Goal: Task Accomplishment & Management: Complete application form

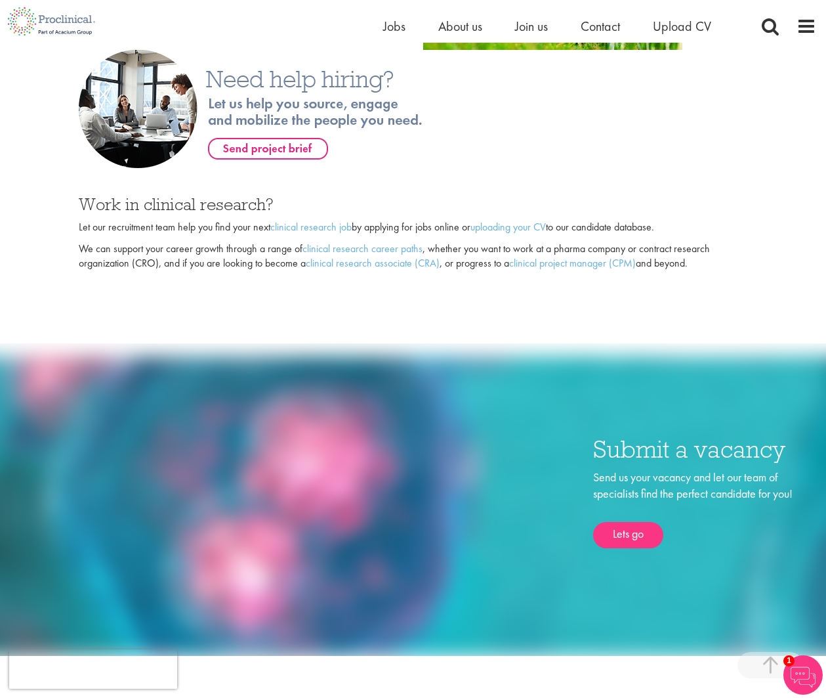
scroll to position [909, 0]
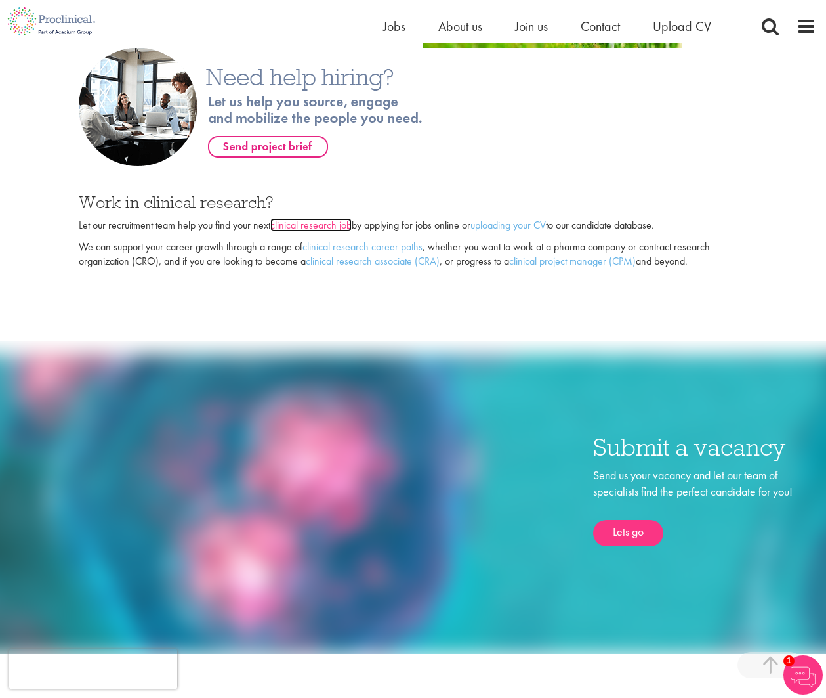
click at [323, 228] on link "clinical research job" at bounding box center [310, 225] width 81 height 14
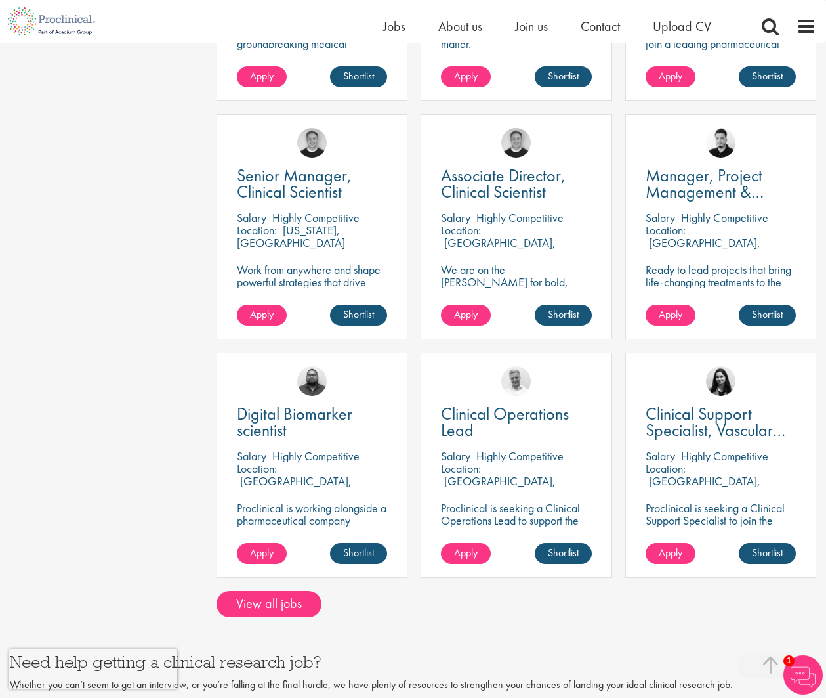
scroll to position [818, 0]
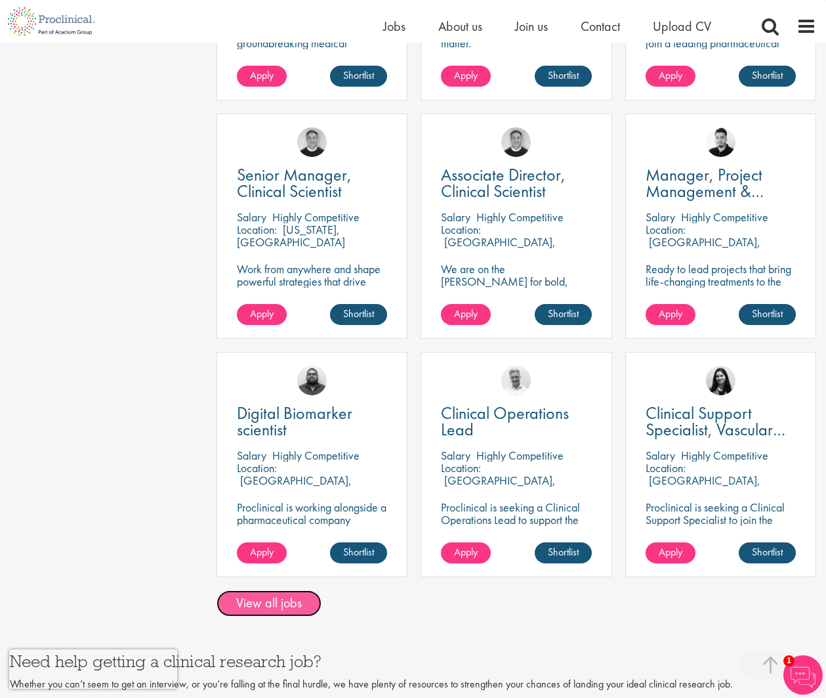
click at [281, 591] on link "View all jobs" at bounding box center [269, 603] width 105 height 26
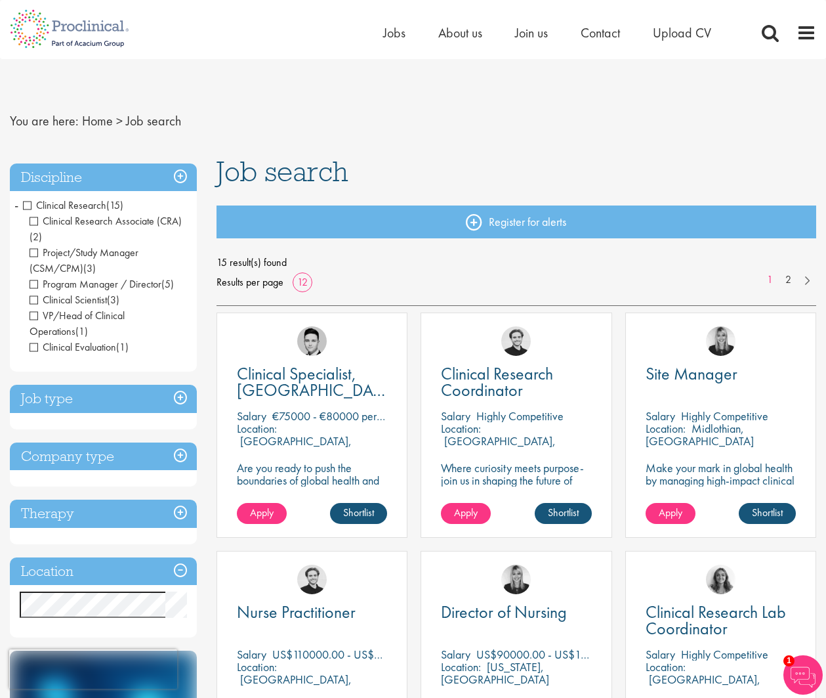
click at [35, 222] on span "Clinical Research Associate (CRA)" at bounding box center [106, 221] width 152 height 14
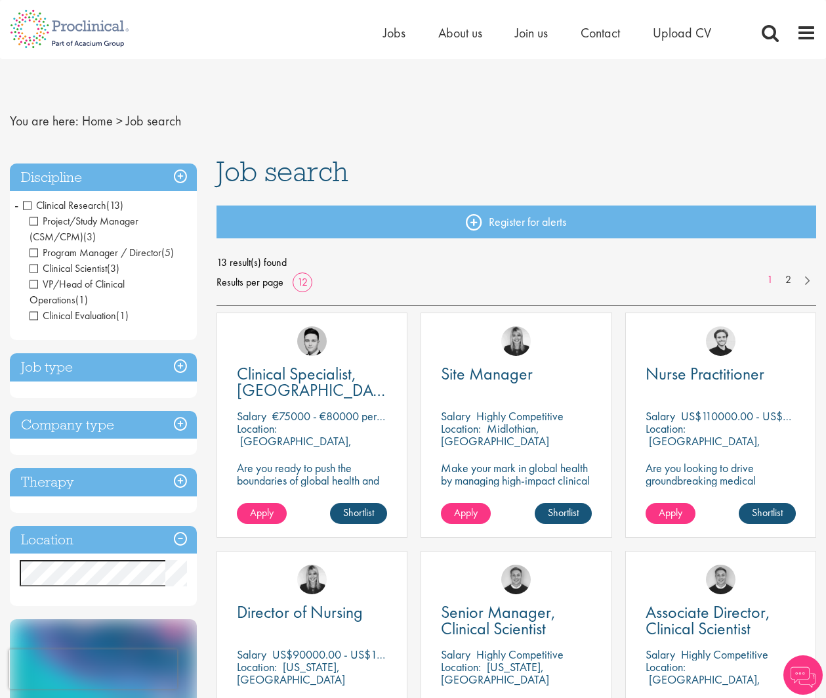
click at [30, 207] on span "Clinical Research" at bounding box center [64, 205] width 83 height 14
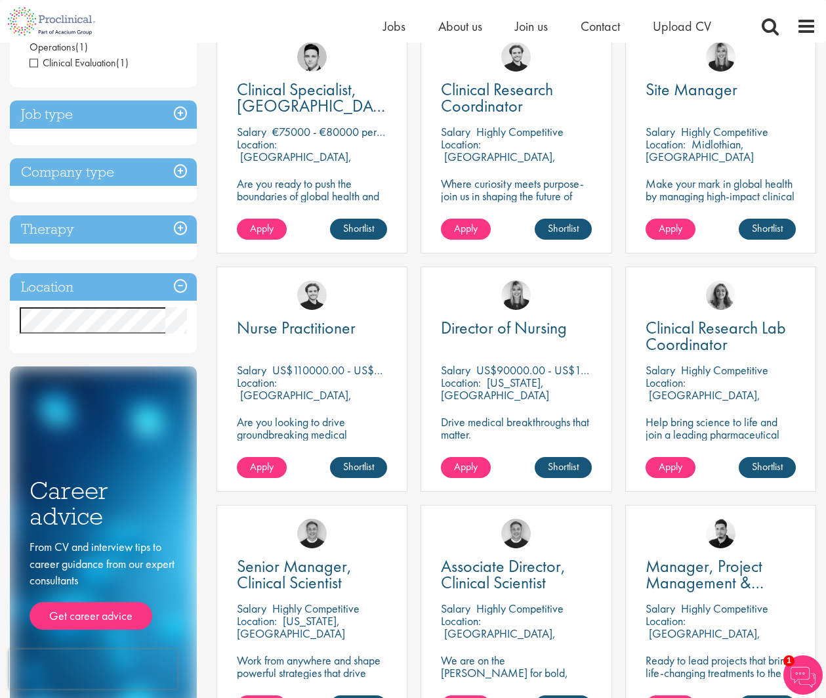
scroll to position [140, 0]
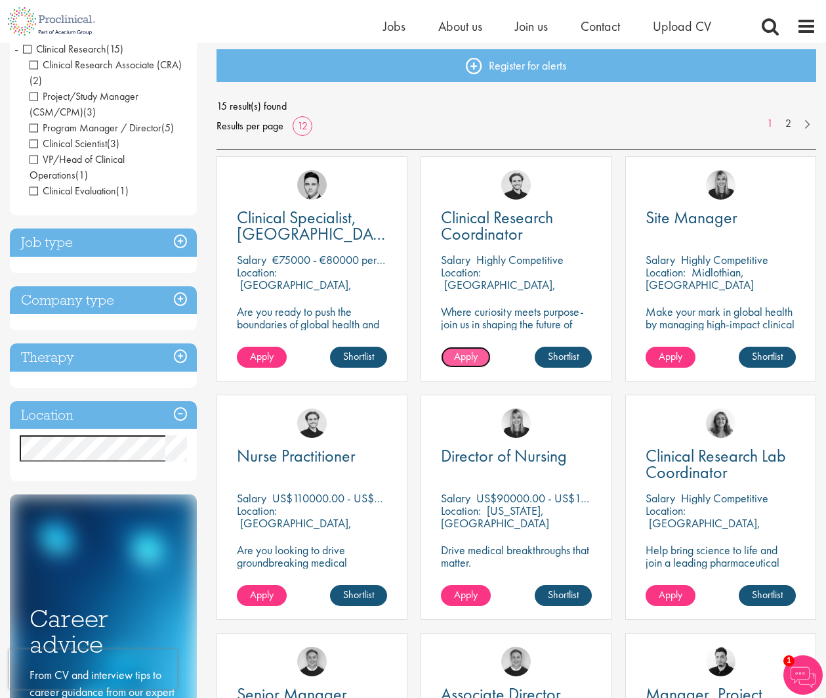
click at [472, 355] on span "Apply" at bounding box center [466, 356] width 24 height 14
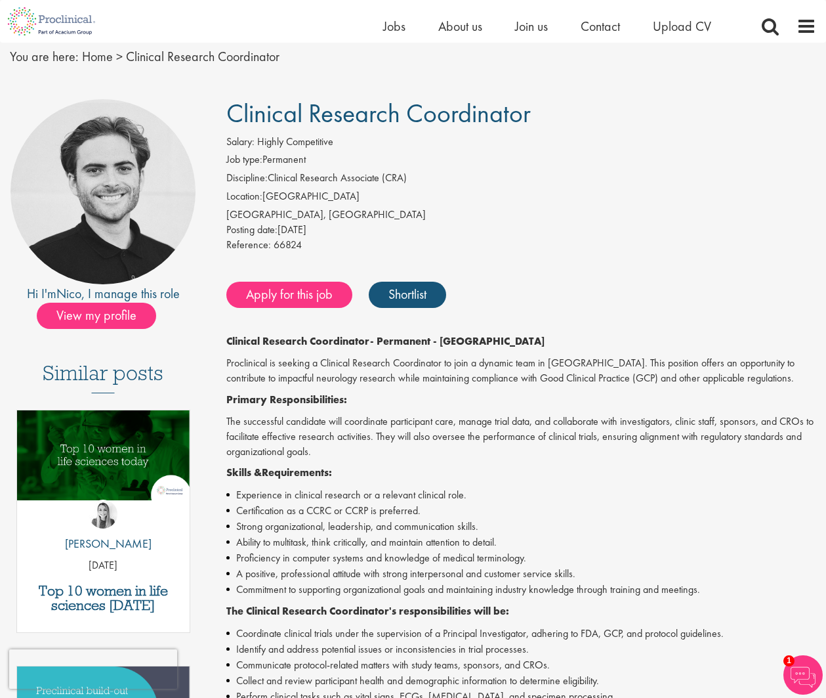
scroll to position [54, 0]
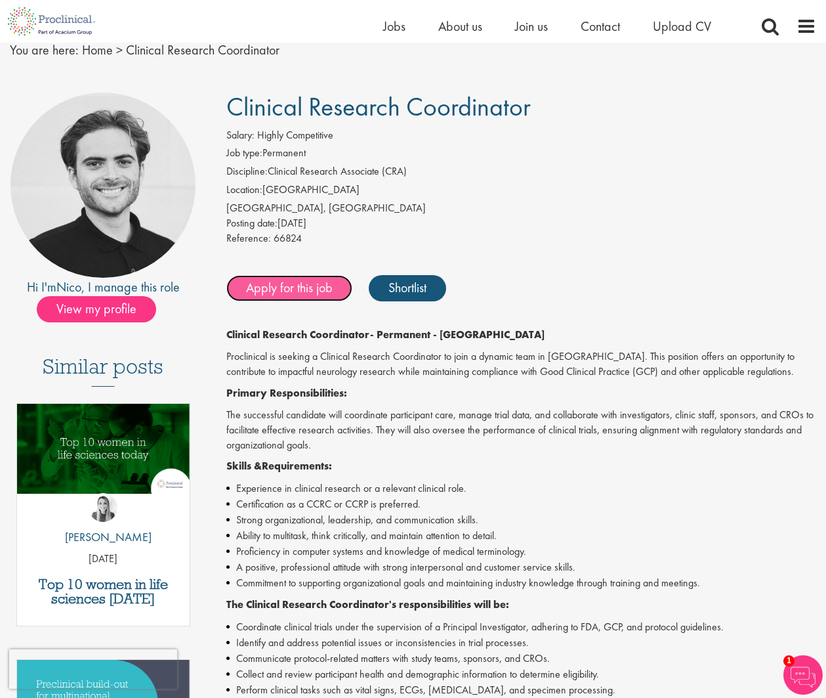
click at [259, 286] on link "Apply for this job" at bounding box center [289, 288] width 126 height 26
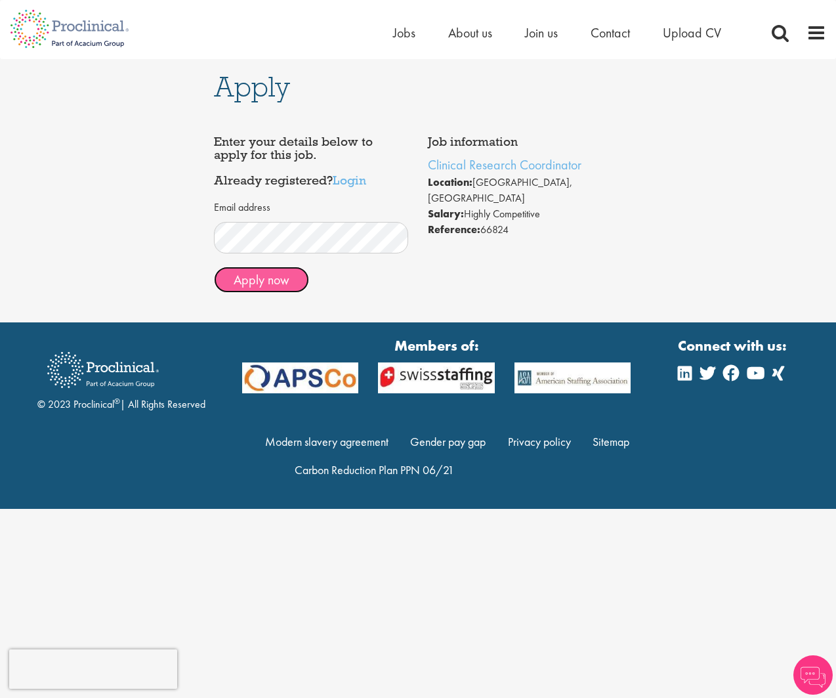
click at [275, 283] on button "Apply now" at bounding box center [261, 279] width 95 height 26
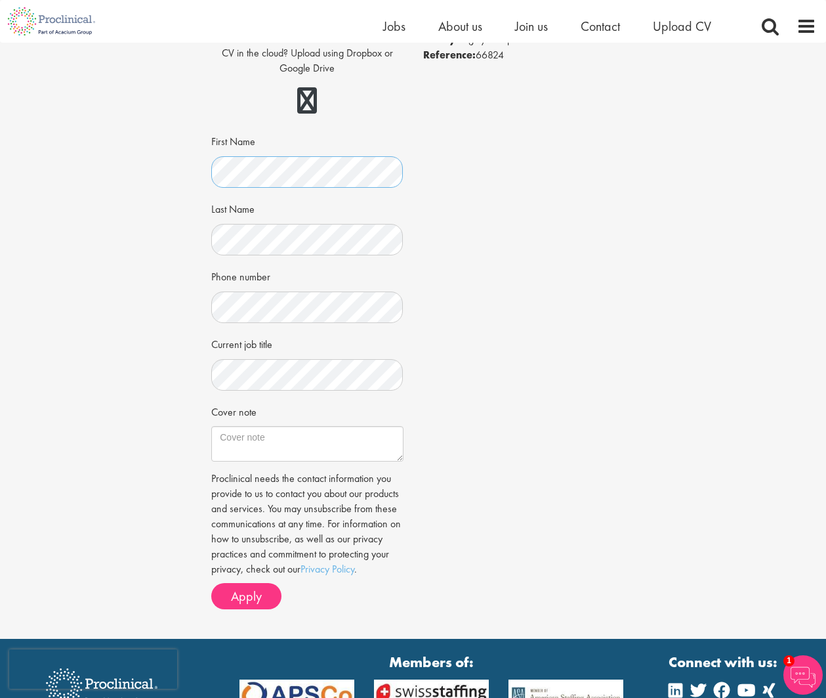
scroll to position [205, 0]
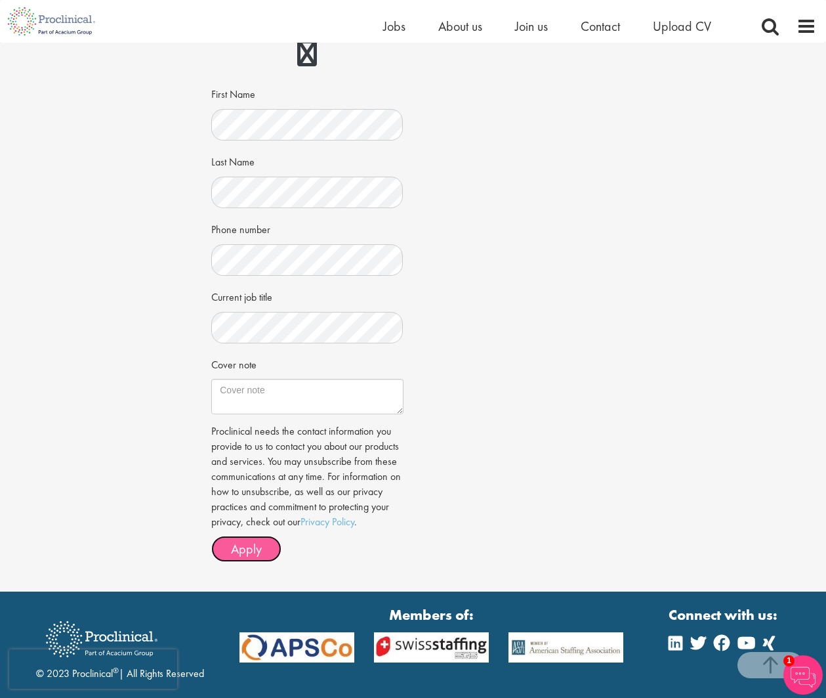
click at [262, 556] on button "Apply" at bounding box center [246, 549] width 70 height 26
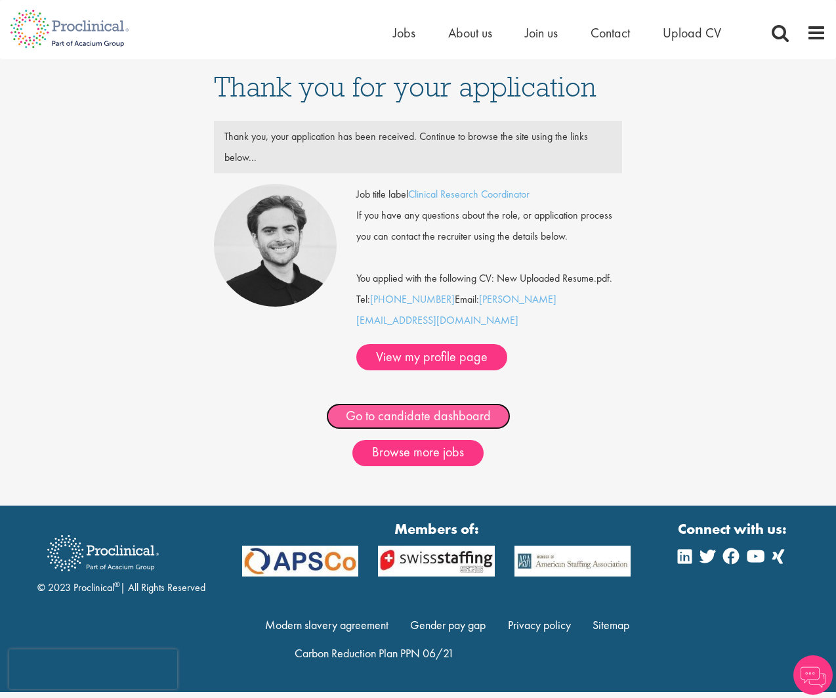
click at [444, 403] on link "Go to candidate dashboard" at bounding box center [418, 416] width 184 height 26
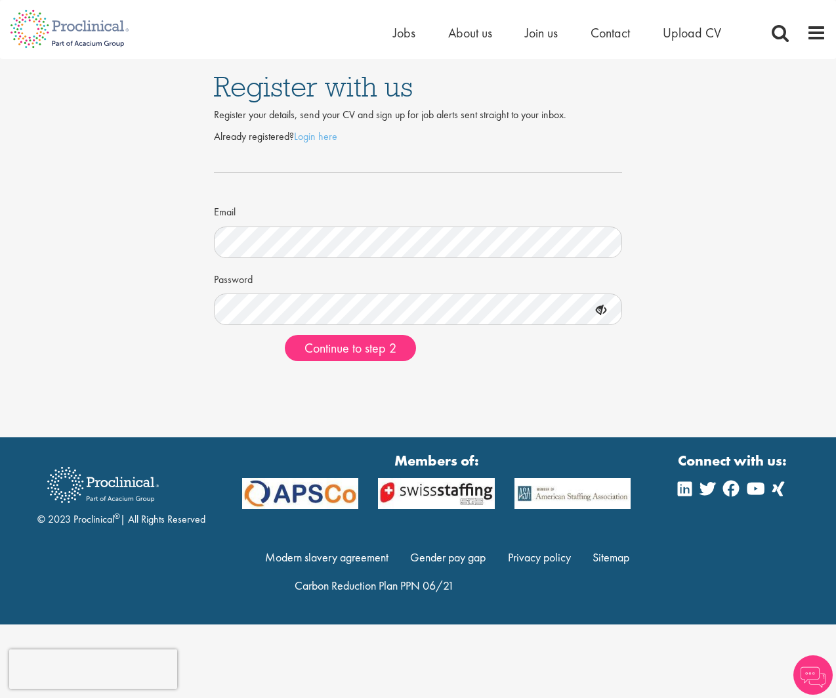
click at [738, 333] on div "Register with us Register your details, send your CV and sign up for job alerts…" at bounding box center [418, 215] width 856 height 312
click at [108, 32] on img at bounding box center [69, 29] width 139 height 58
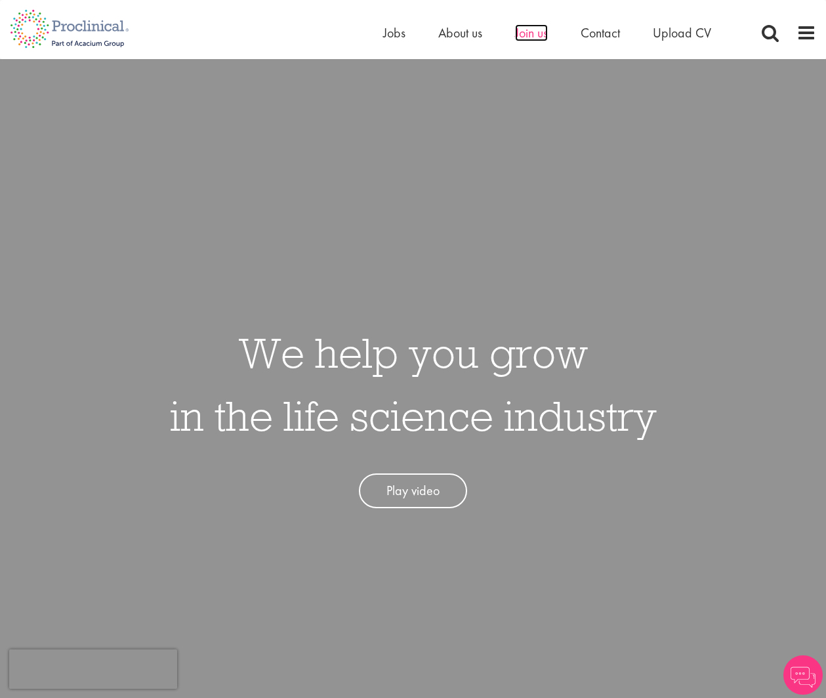
click at [532, 32] on span "Join us" at bounding box center [531, 32] width 33 height 17
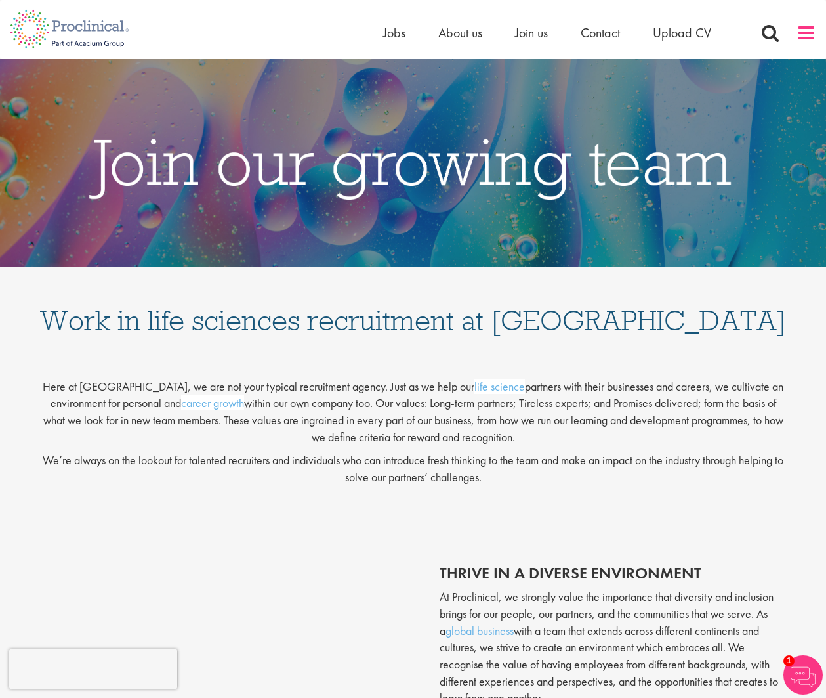
click at [801, 39] on span at bounding box center [807, 33] width 20 height 20
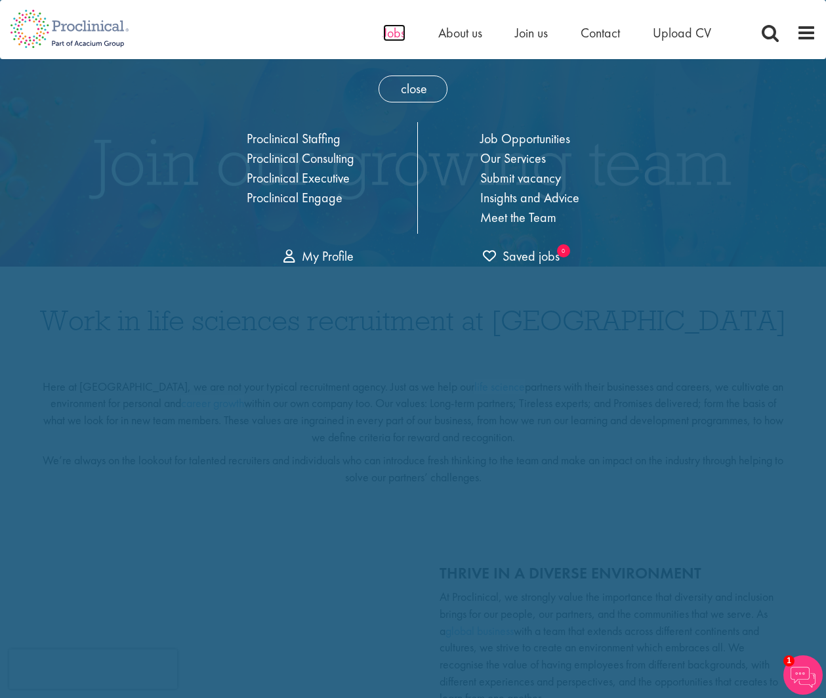
click at [389, 32] on span "Jobs" at bounding box center [394, 32] width 22 height 17
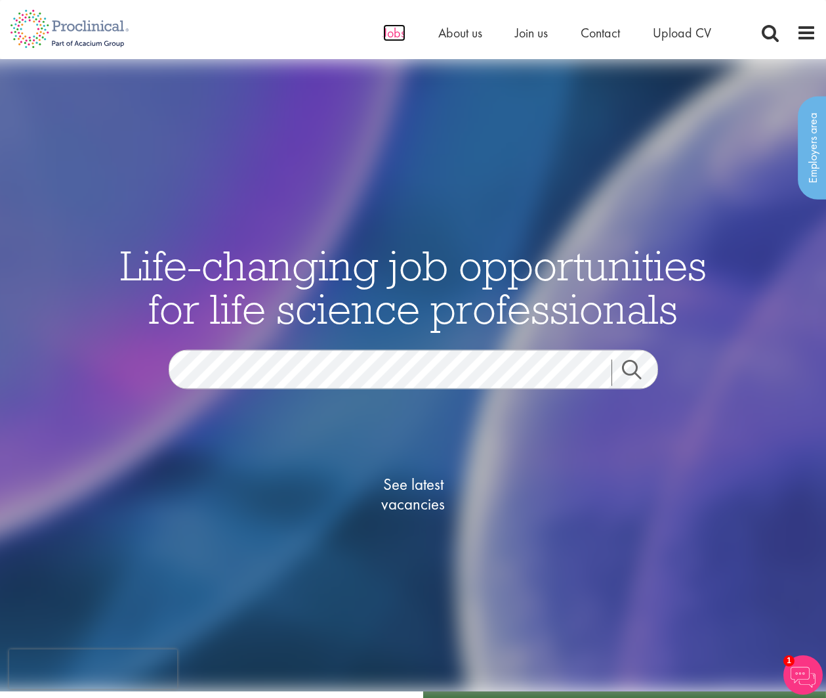
click at [383, 32] on span "Jobs" at bounding box center [394, 32] width 22 height 17
